Goal: Task Accomplishment & Management: Complete application form

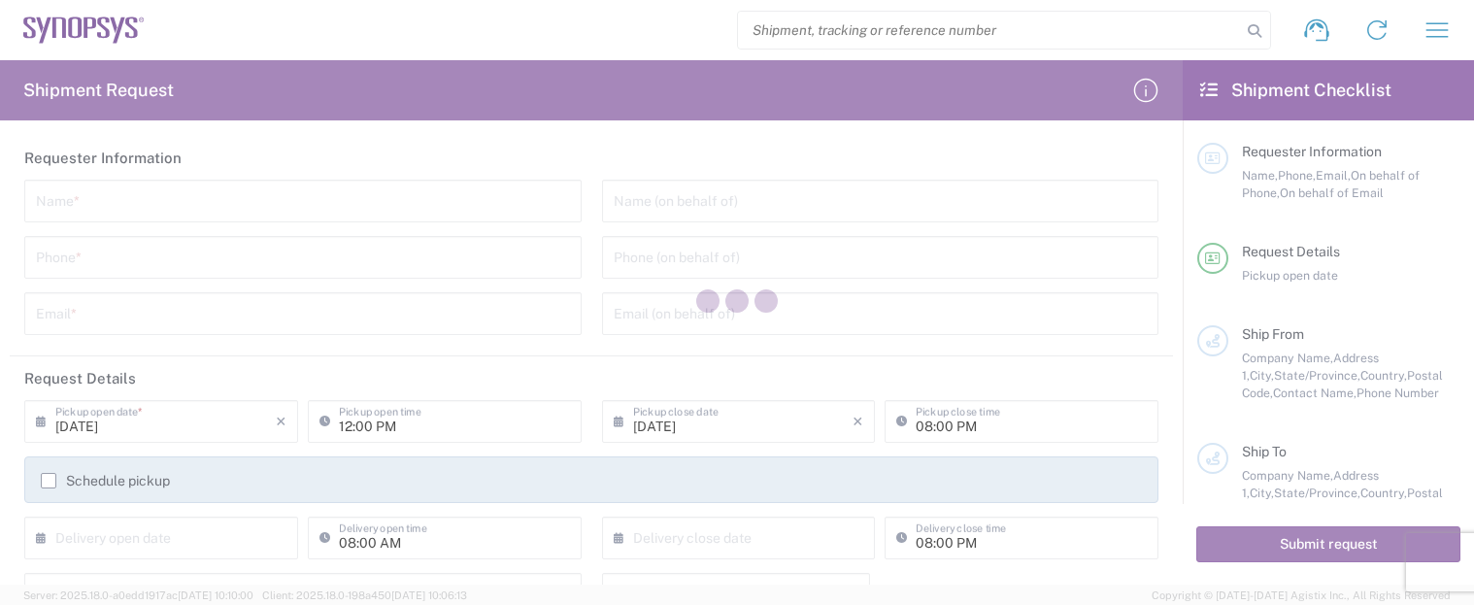
type input "[GEOGRAPHIC_DATA]"
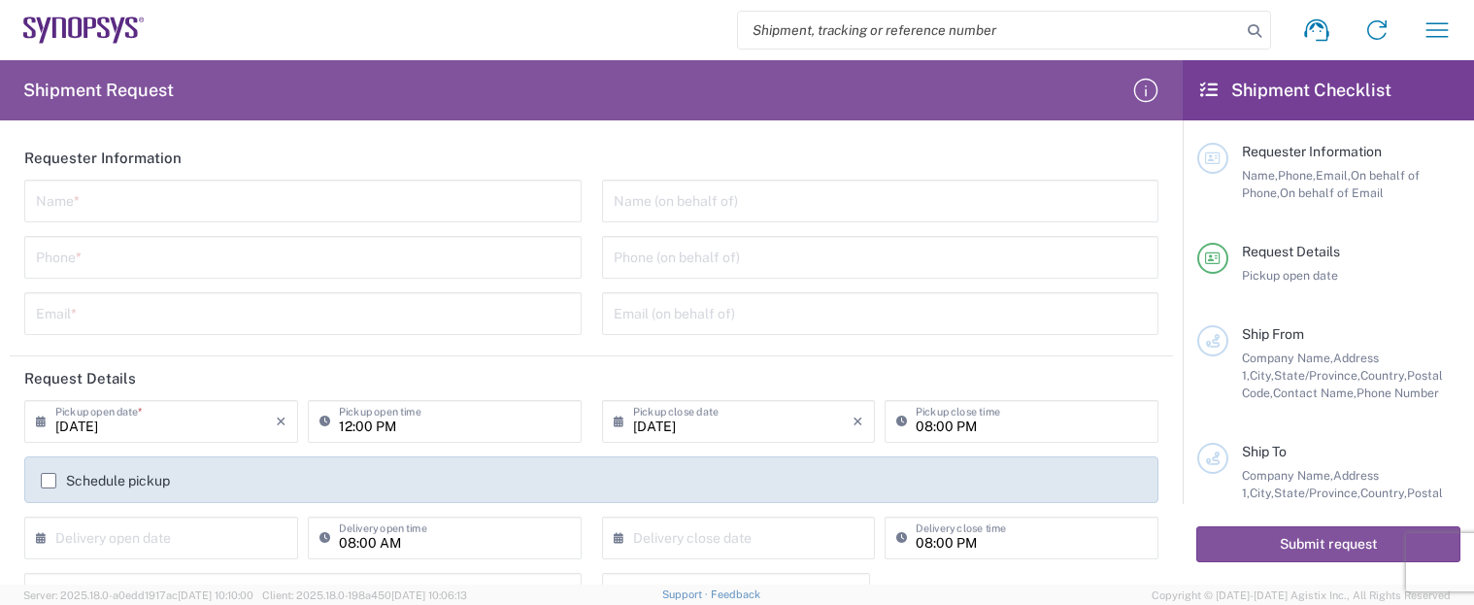
click at [956, 35] on input "search" at bounding box center [989, 30] width 503 height 37
paste input "55791466"
type input "55791466"
click at [1256, 25] on icon at bounding box center [1254, 30] width 27 height 27
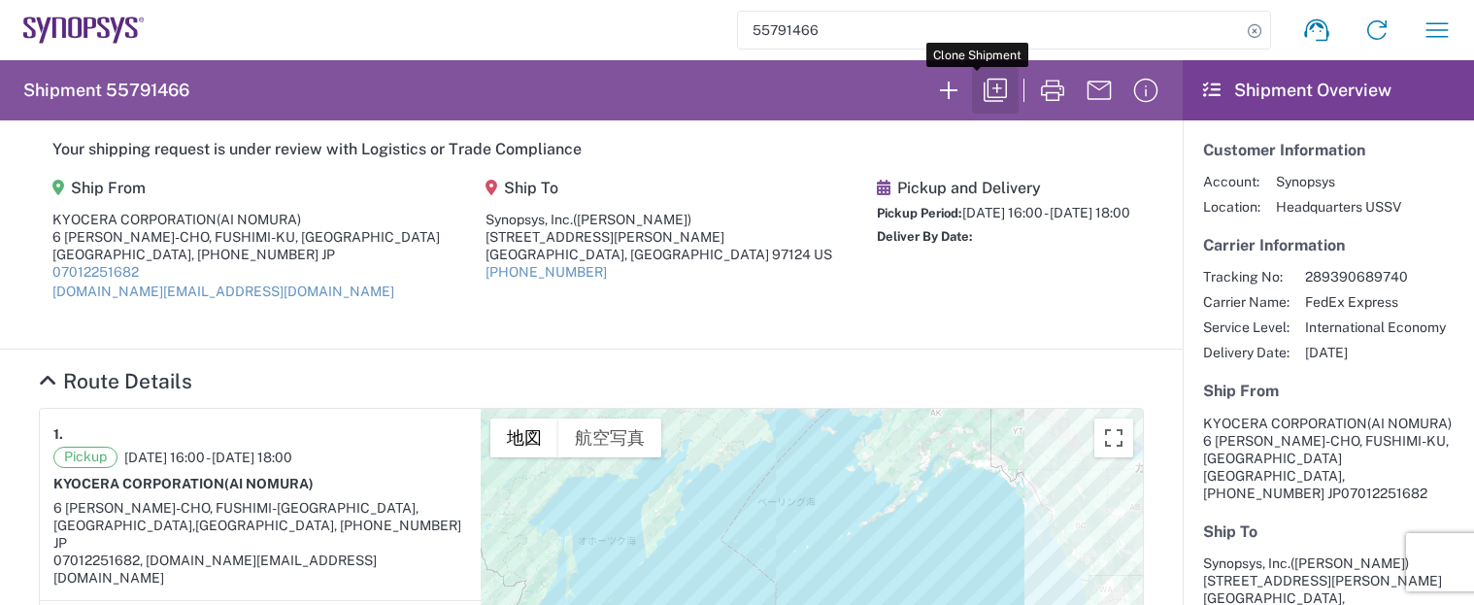
click at [979, 90] on icon "button" at bounding box center [994, 90] width 31 height 31
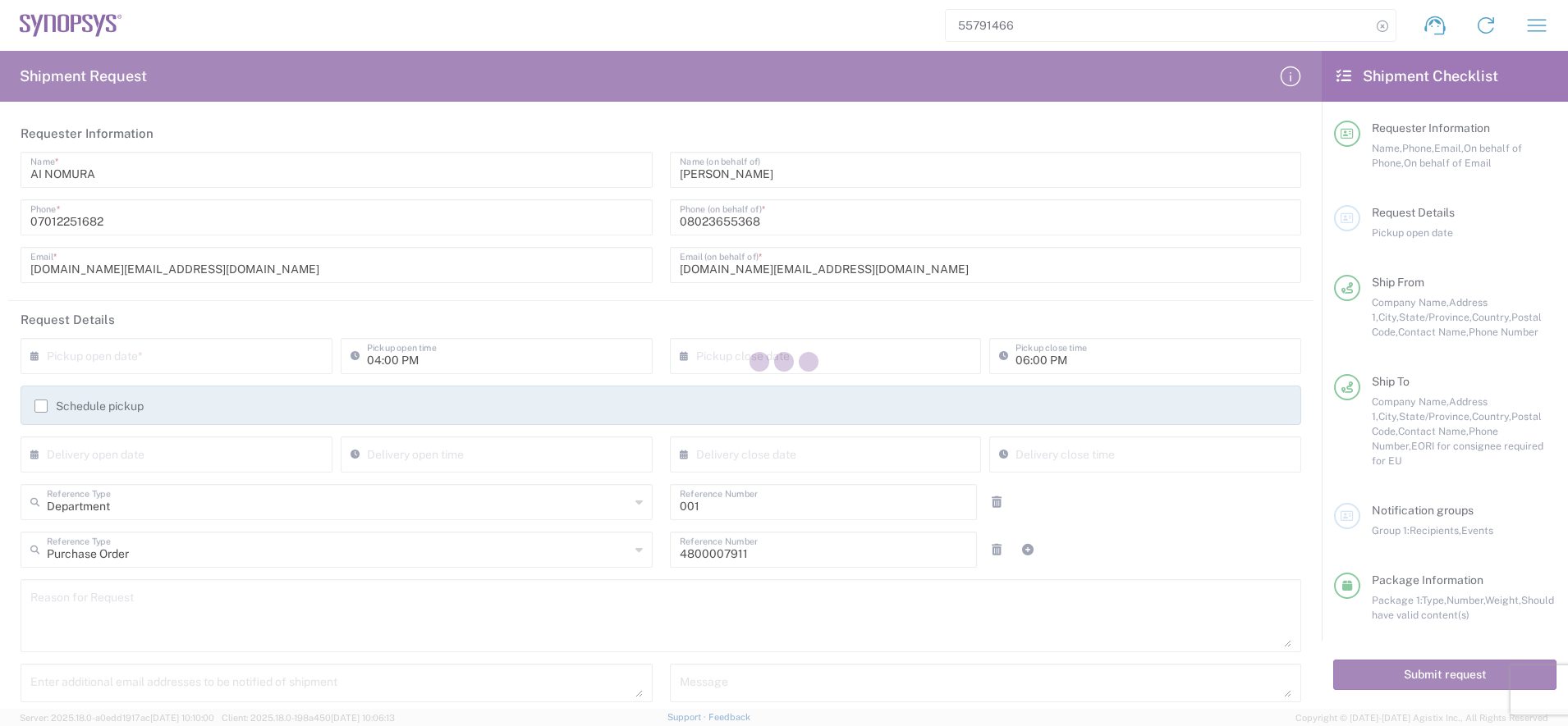
type input "[GEOGRAPHIC_DATA]"
type input "Your Packaging"
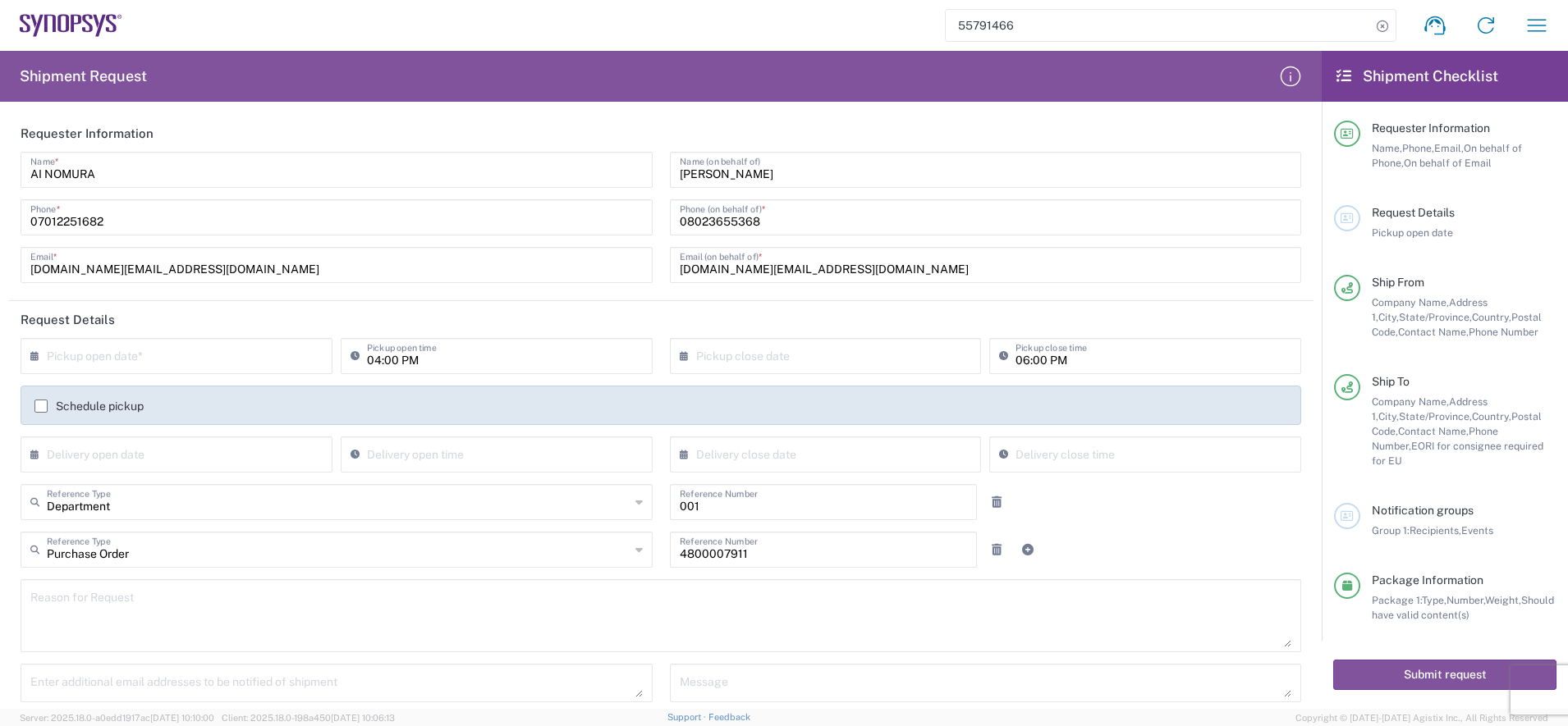
type input "[US_STATE]"
type input "Free Carrier"
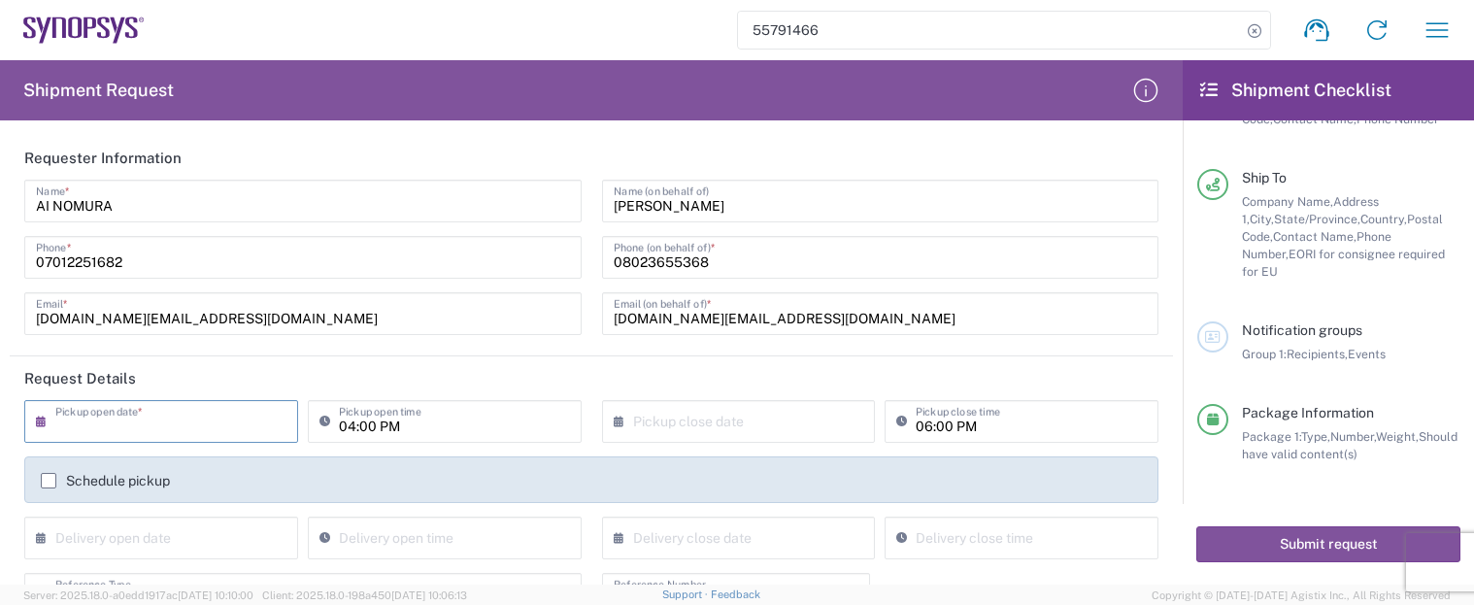
click at [220, 432] on input "text" at bounding box center [165, 420] width 220 height 34
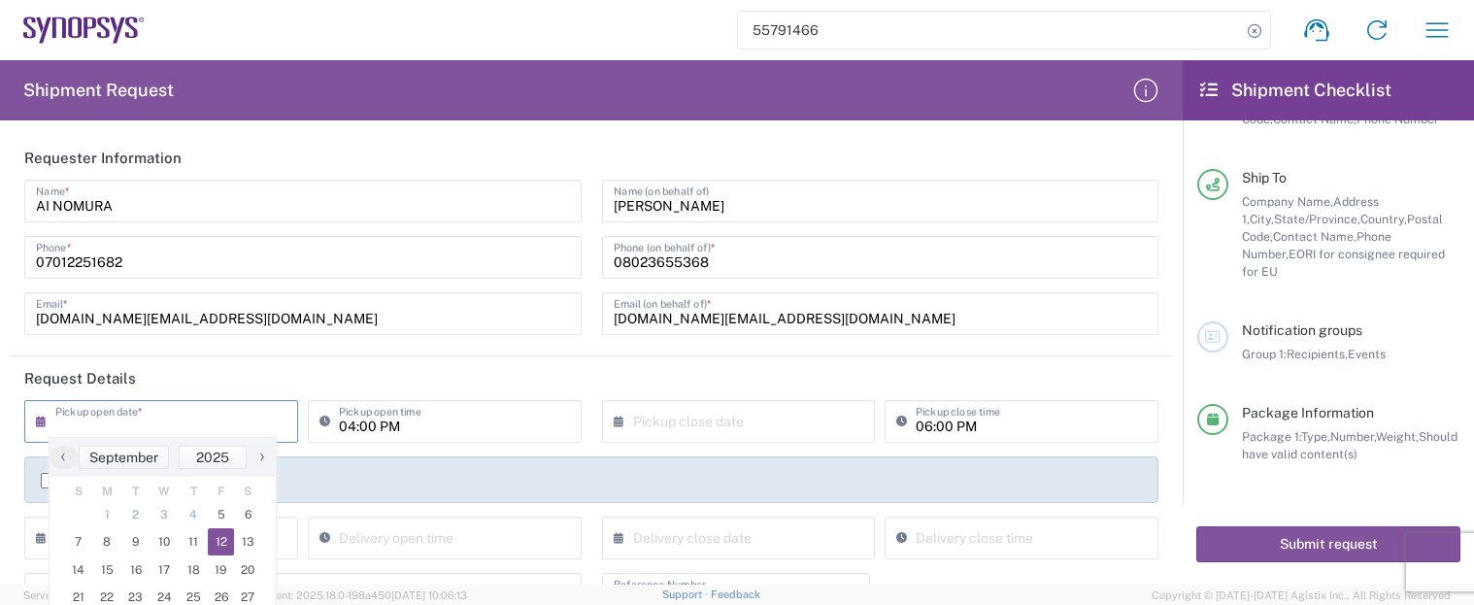
click at [213, 548] on span "12" at bounding box center [221, 541] width 27 height 27
type input "[DATE]"
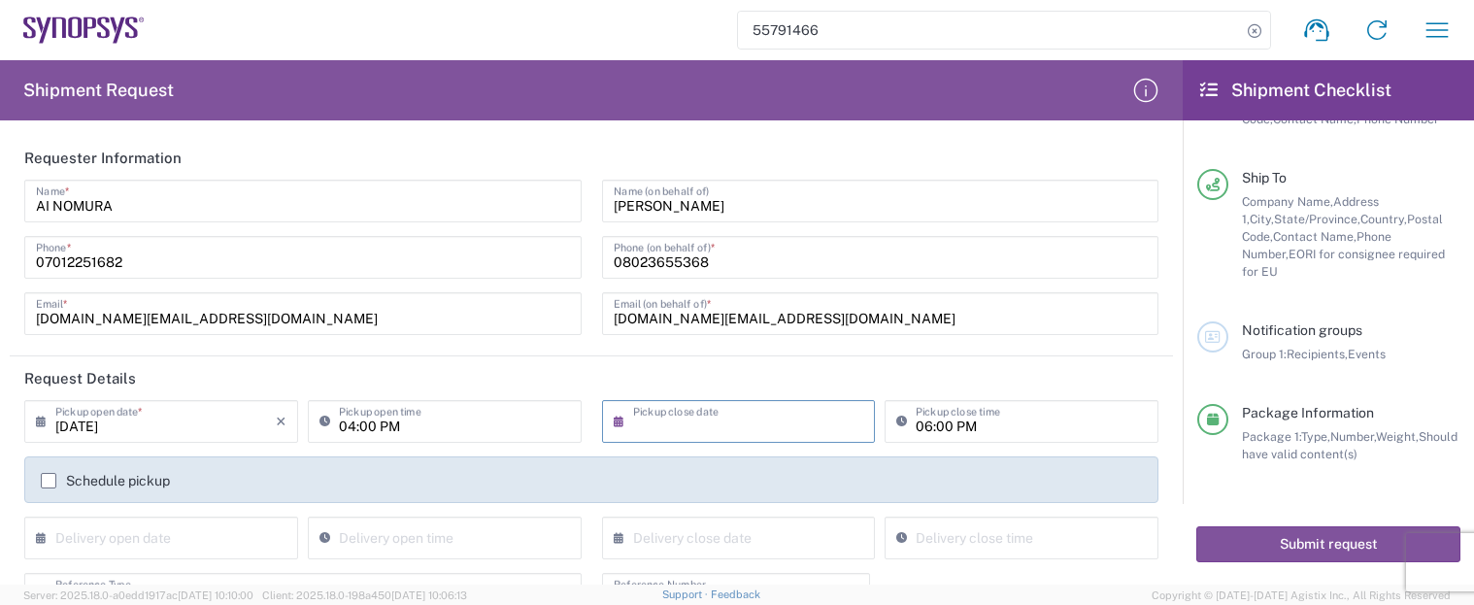
click at [758, 431] on input "text" at bounding box center [743, 420] width 220 height 34
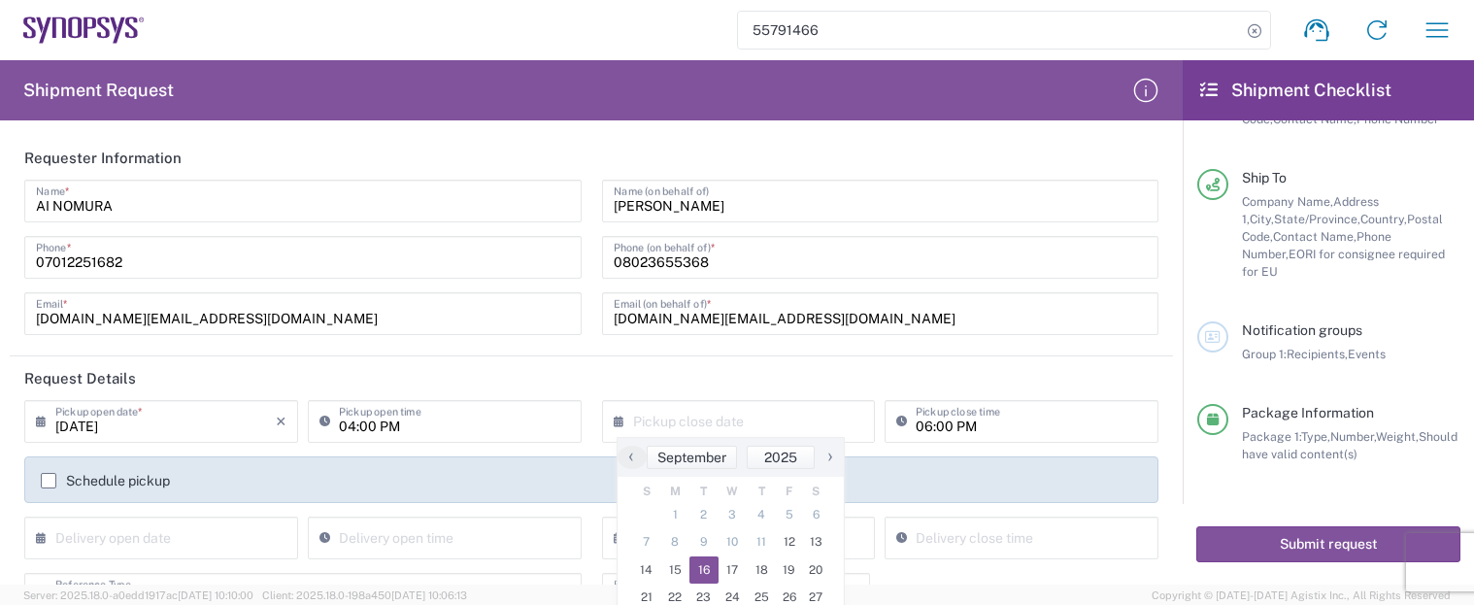
click at [703, 569] on span "16" at bounding box center [703, 569] width 29 height 27
type input "[DATE]"
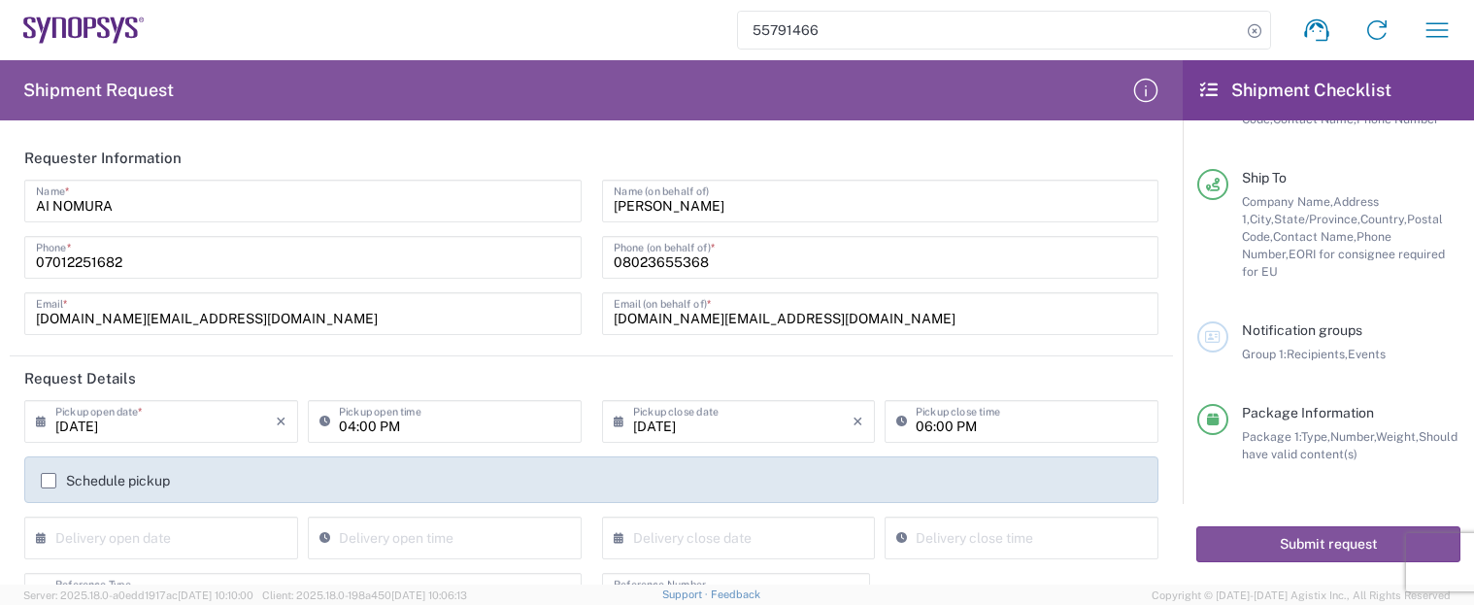
click at [1069, 382] on header "Request Details" at bounding box center [591, 378] width 1163 height 44
